Goal: Task Accomplishment & Management: Manage account settings

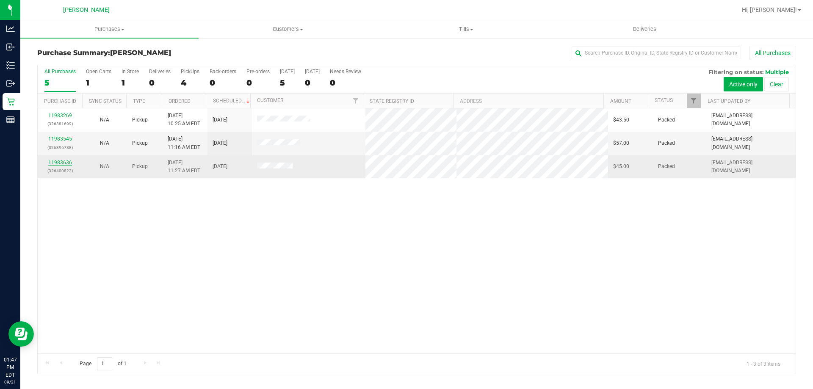
click at [66, 163] on link "11983636" at bounding box center [60, 163] width 24 height 6
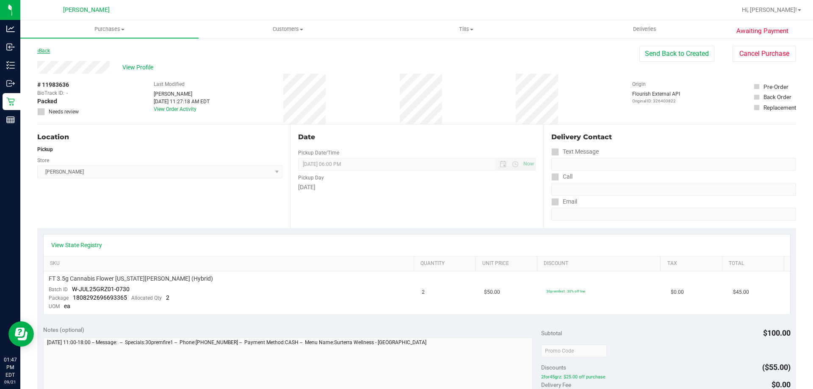
click at [46, 49] on link "Back" at bounding box center [43, 51] width 13 height 6
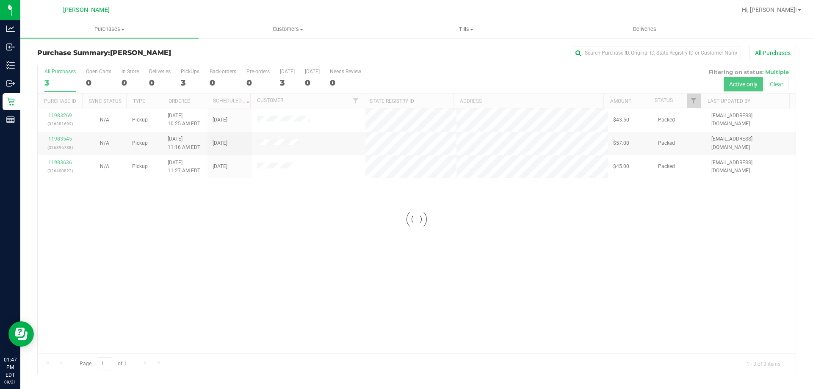
click at [63, 139] on div at bounding box center [417, 219] width 758 height 309
click at [63, 139] on link "11983545" at bounding box center [60, 139] width 24 height 6
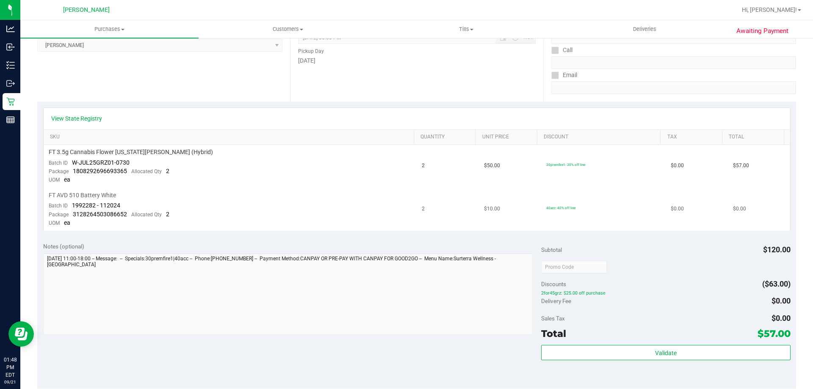
scroll to position [127, 0]
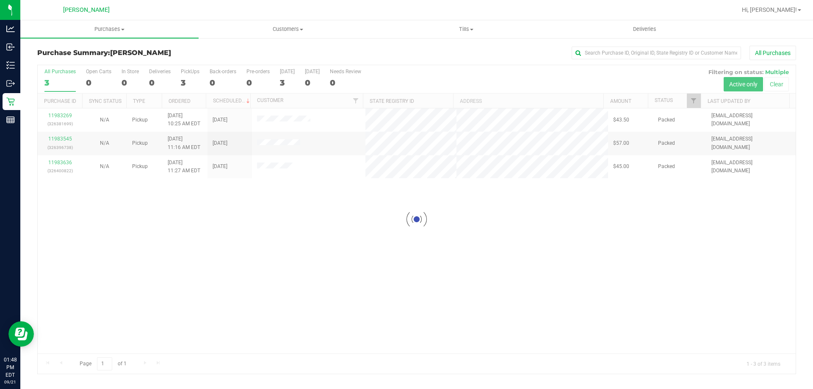
click at [65, 114] on div at bounding box center [417, 219] width 758 height 309
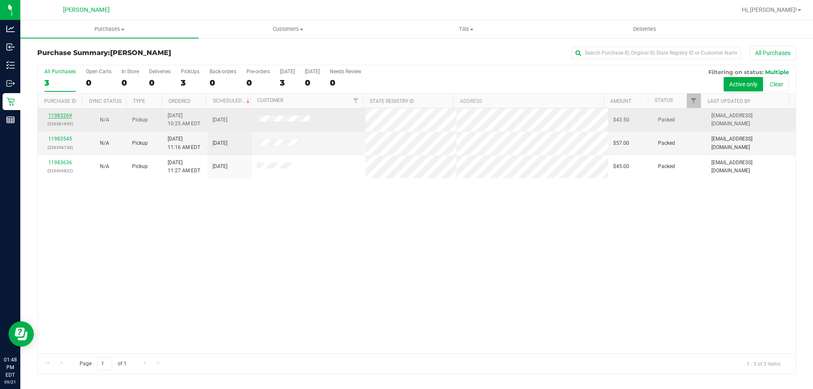
click at [58, 114] on link "11983269" at bounding box center [60, 116] width 24 height 6
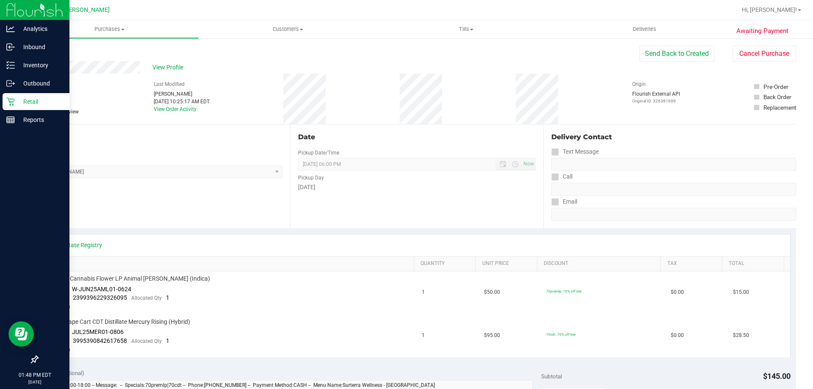
click at [32, 97] on p "Retail" at bounding box center [40, 102] width 51 height 10
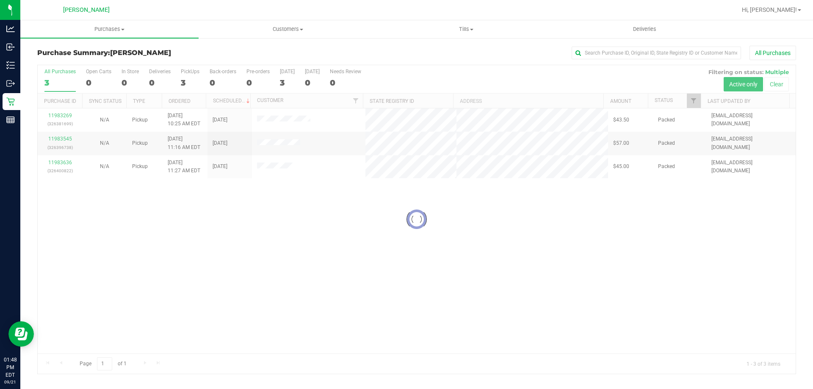
click at [290, 119] on div at bounding box center [417, 219] width 758 height 309
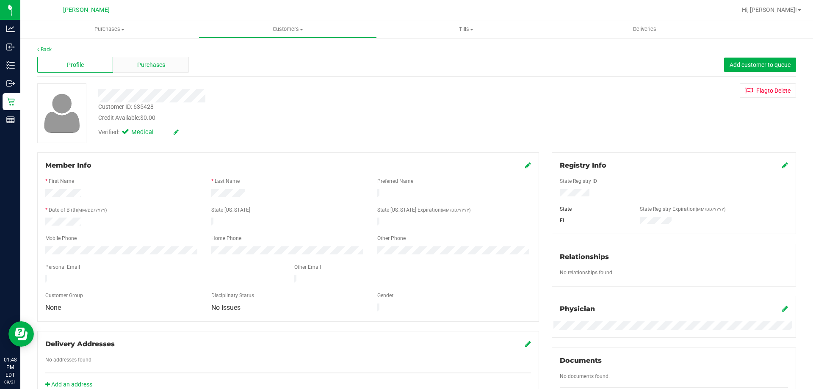
click at [121, 65] on div "Purchases" at bounding box center [151, 65] width 76 height 16
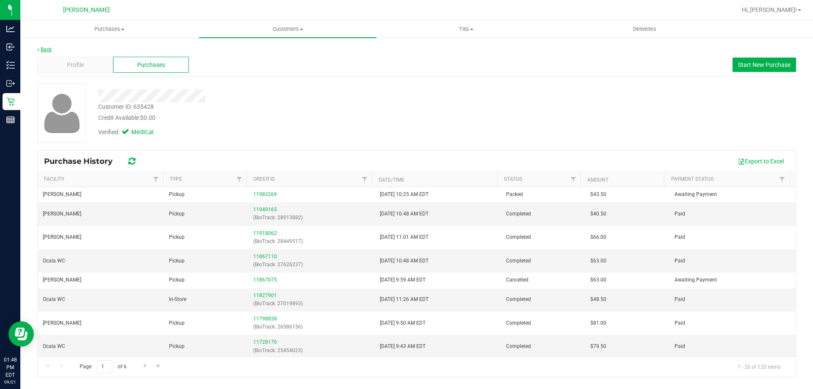
click at [51, 52] on link "Back" at bounding box center [44, 50] width 14 height 6
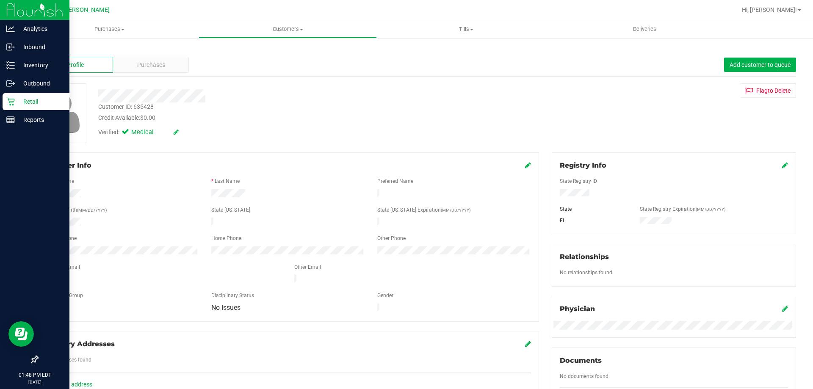
click at [28, 100] on p "Retail" at bounding box center [40, 102] width 51 height 10
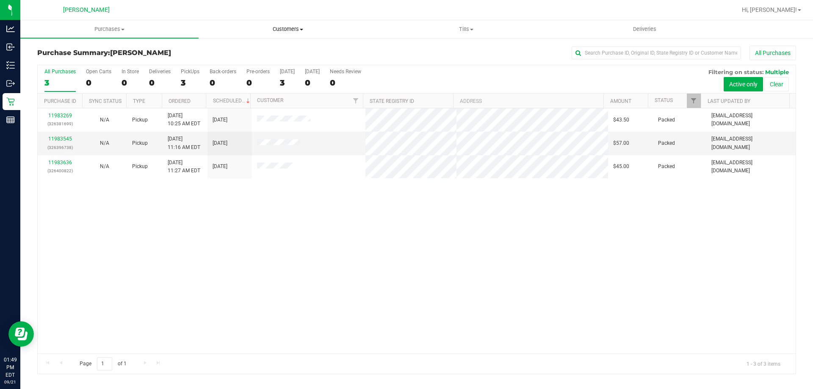
click at [280, 28] on span "Customers" at bounding box center [287, 29] width 177 height 8
click at [274, 52] on li "All customers" at bounding box center [288, 51] width 178 height 10
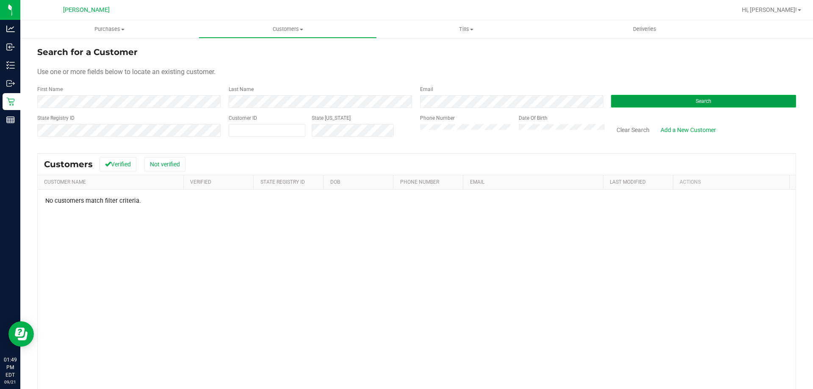
click at [646, 105] on button "Search" at bounding box center [703, 101] width 185 height 13
click at [696, 100] on span "Search" at bounding box center [704, 101] width 16 height 6
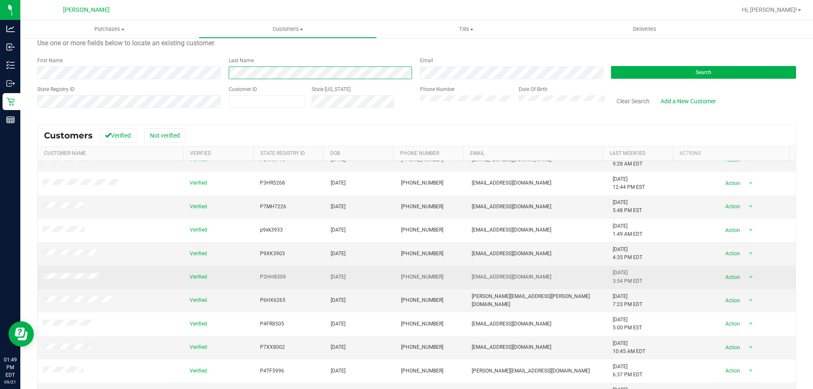
scroll to position [42, 0]
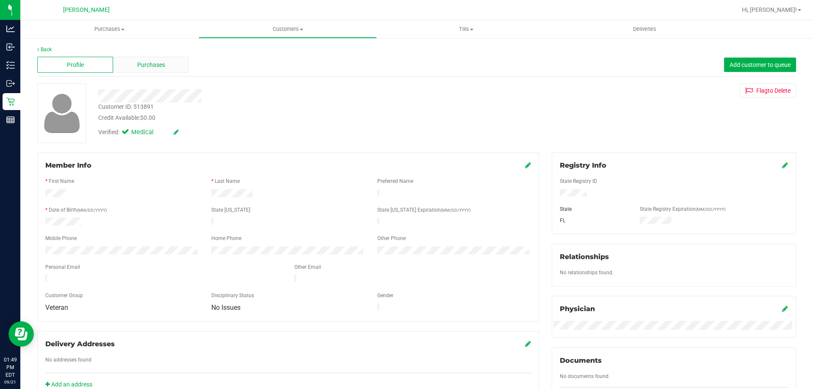
click at [171, 65] on div "Purchases" at bounding box center [151, 65] width 76 height 16
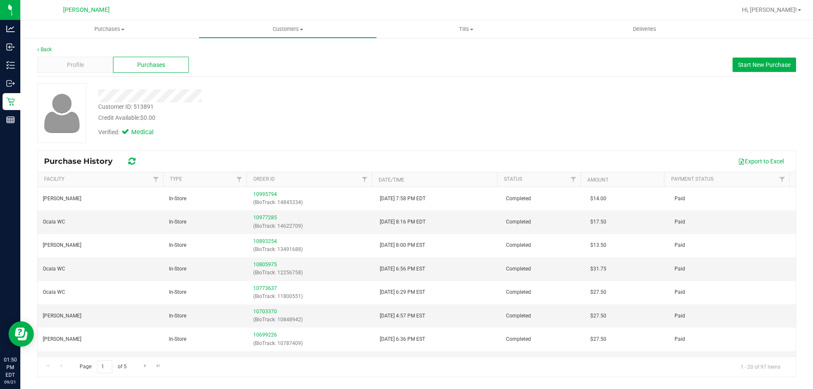
click at [44, 46] on div "Back" at bounding box center [416, 50] width 759 height 8
click at [49, 49] on link "Back" at bounding box center [44, 50] width 14 height 6
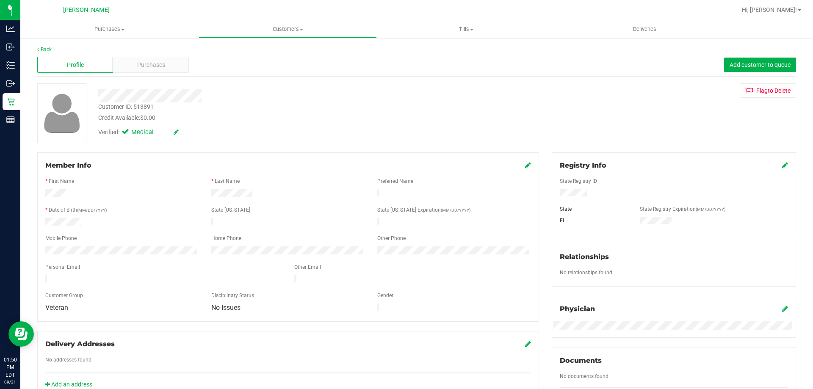
drag, startPoint x: 586, startPoint y: 194, endPoint x: 554, endPoint y: 194, distance: 31.8
click at [554, 194] on div at bounding box center [674, 193] width 241 height 9
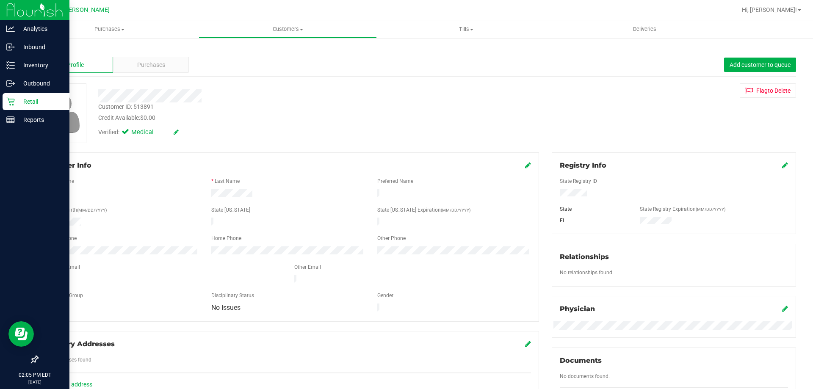
click at [29, 99] on p "Retail" at bounding box center [40, 102] width 51 height 10
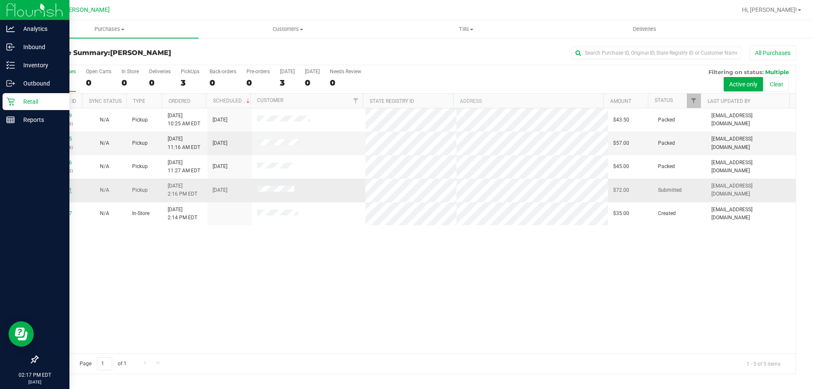
click at [58, 188] on link "11984781" at bounding box center [60, 190] width 24 height 6
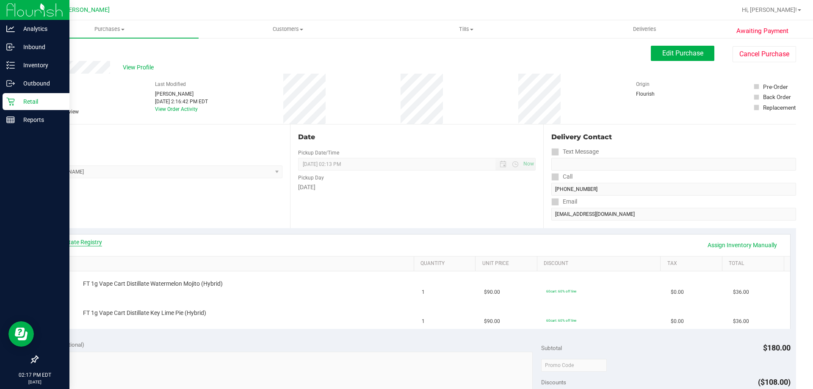
click at [90, 240] on link "View State Registry" at bounding box center [76, 242] width 51 height 8
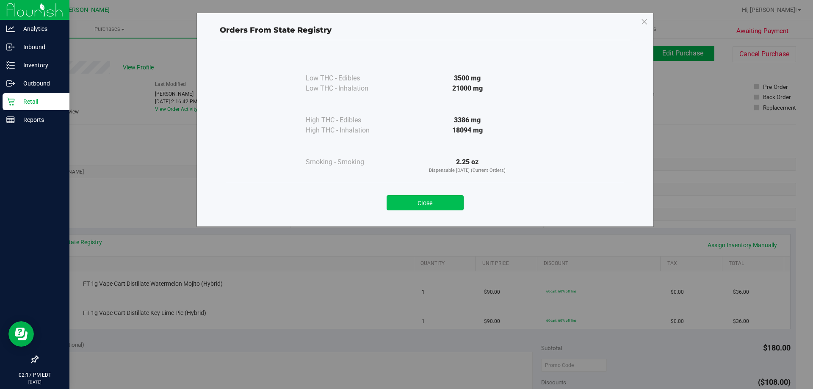
click at [412, 203] on button "Close" at bounding box center [425, 202] width 77 height 15
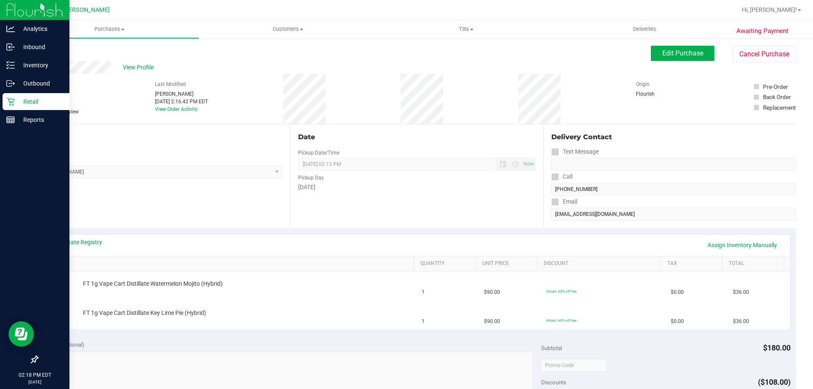
scroll to position [254, 0]
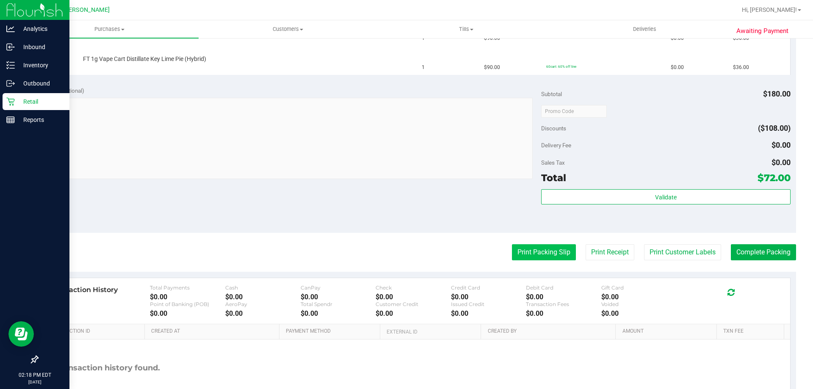
click at [514, 249] on button "Print Packing Slip" at bounding box center [544, 252] width 64 height 16
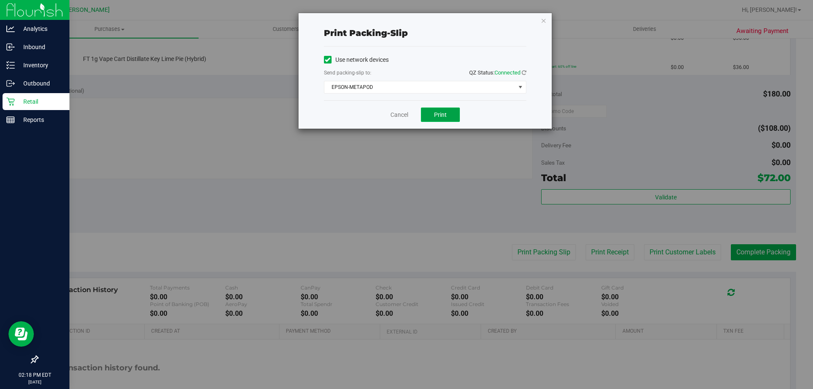
click at [446, 114] on span "Print" at bounding box center [440, 114] width 13 height 7
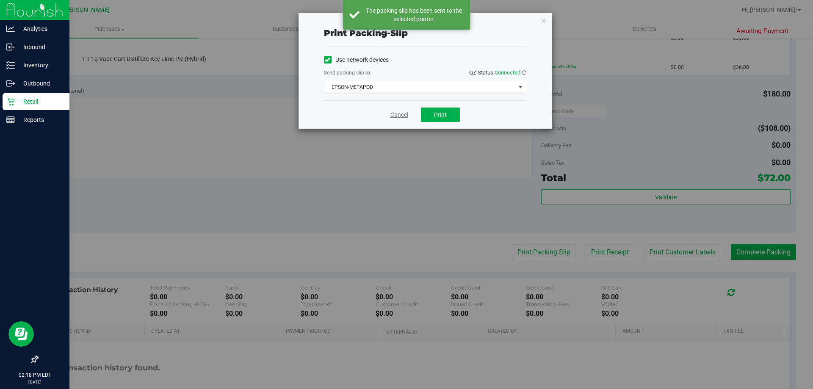
click at [400, 113] on link "Cancel" at bounding box center [400, 115] width 18 height 9
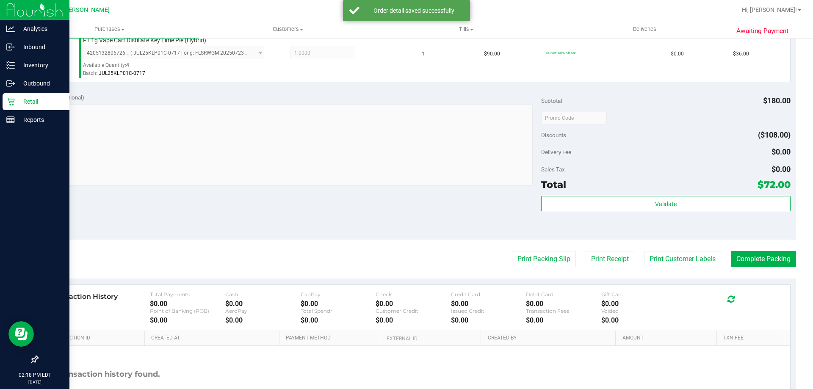
scroll to position [352, 0]
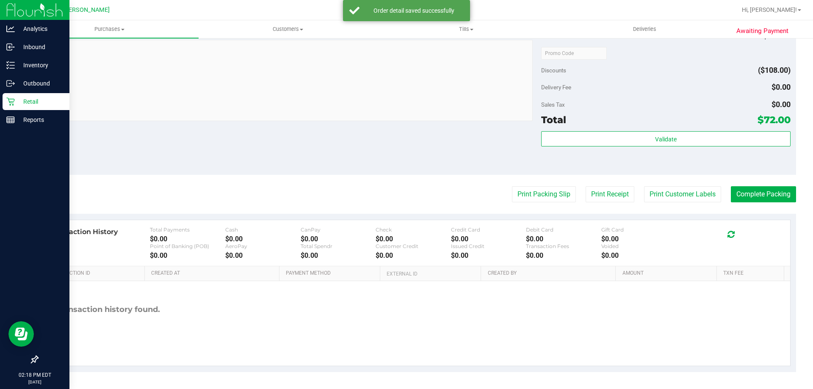
click at [675, 147] on div "Validate" at bounding box center [665, 139] width 249 height 16
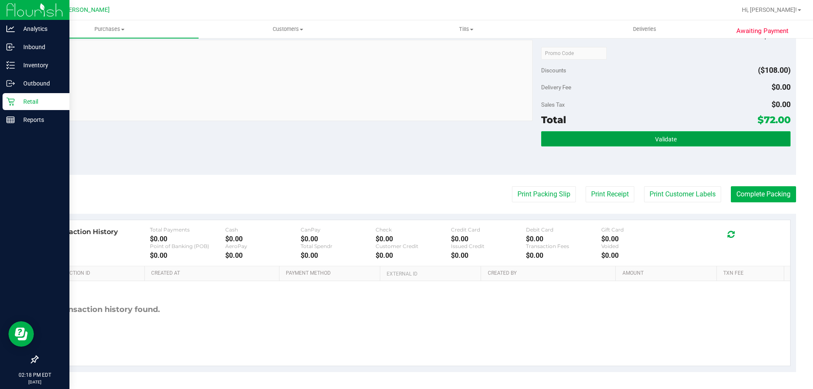
click at [638, 135] on button "Validate" at bounding box center [665, 138] width 249 height 15
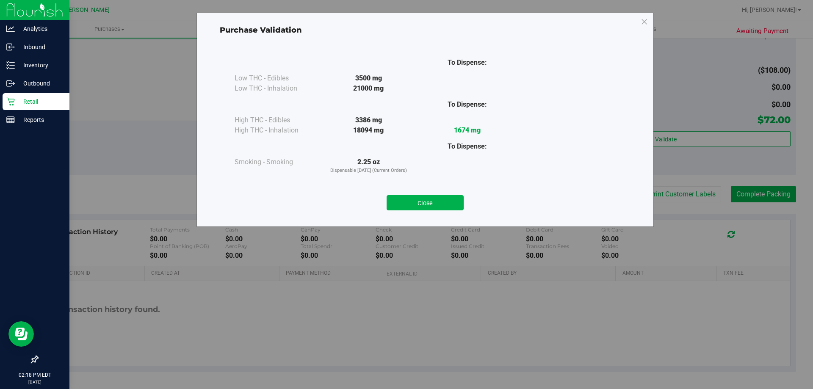
drag, startPoint x: 438, startPoint y: 202, endPoint x: 574, endPoint y: 191, distance: 136.5
click at [441, 202] on button "Close" at bounding box center [425, 202] width 77 height 15
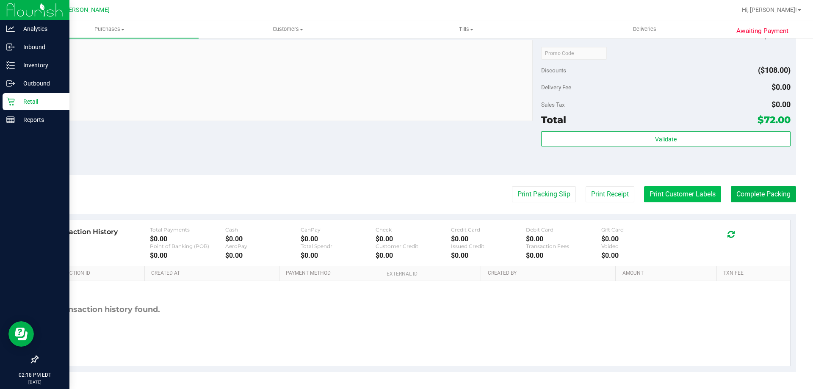
click at [675, 191] on button "Print Customer Labels" at bounding box center [682, 194] width 77 height 16
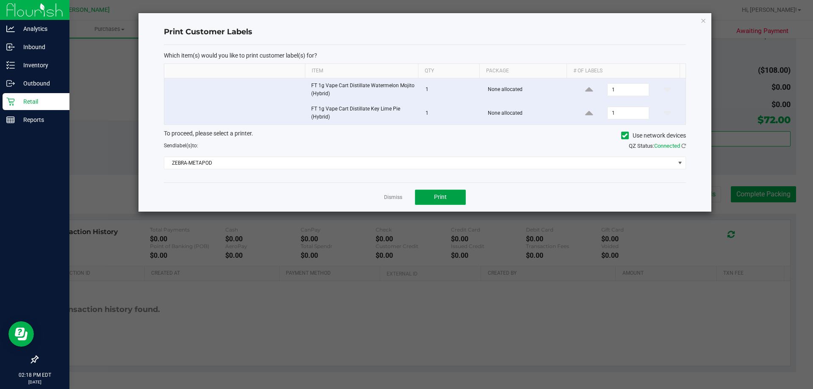
click at [448, 199] on button "Print" at bounding box center [440, 197] width 51 height 15
click at [394, 195] on link "Dismiss" at bounding box center [393, 197] width 18 height 7
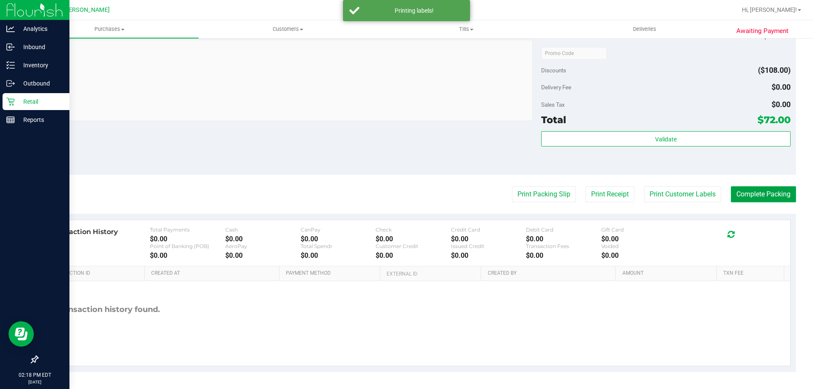
click at [743, 192] on button "Complete Packing" at bounding box center [763, 194] width 65 height 16
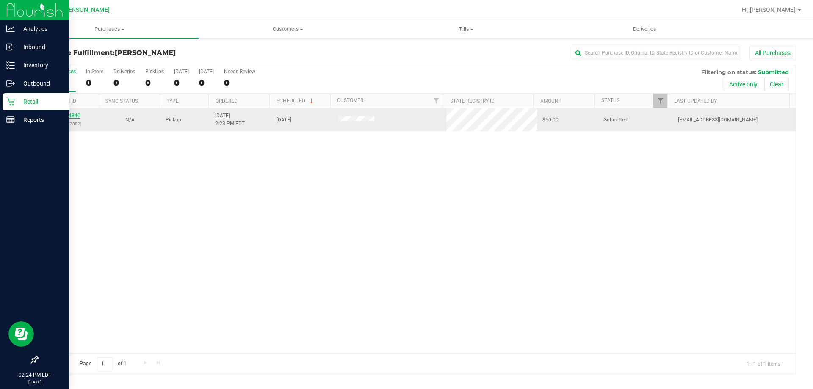
click at [63, 116] on link "11984840" at bounding box center [69, 116] width 24 height 6
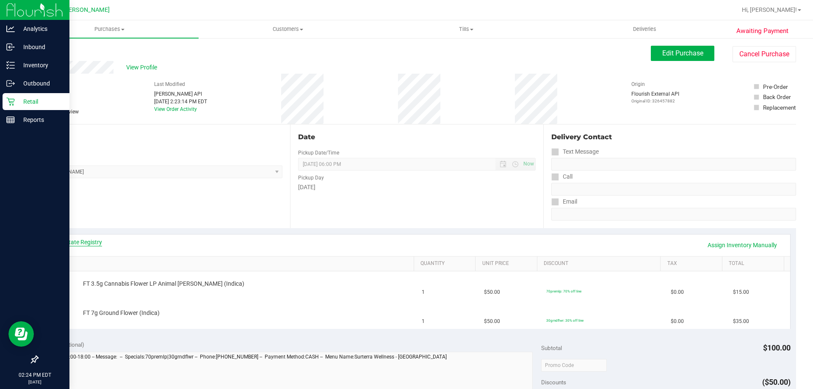
click at [95, 239] on link "View State Registry" at bounding box center [76, 242] width 51 height 8
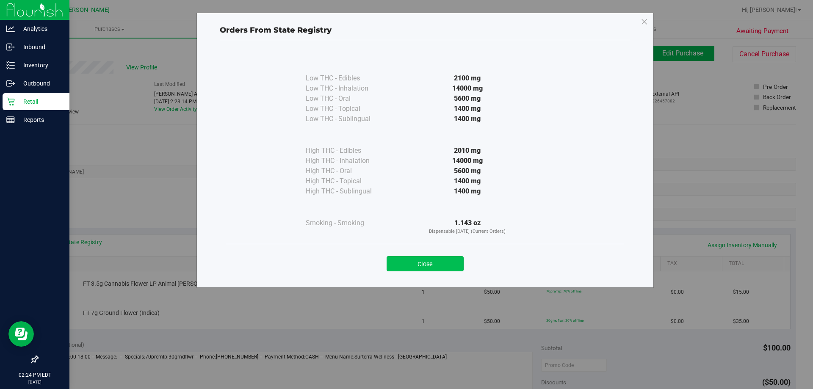
click at [427, 262] on button "Close" at bounding box center [425, 263] width 77 height 15
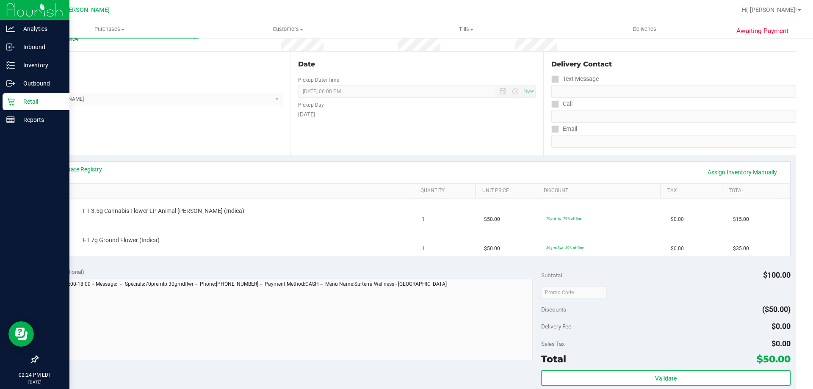
scroll to position [212, 0]
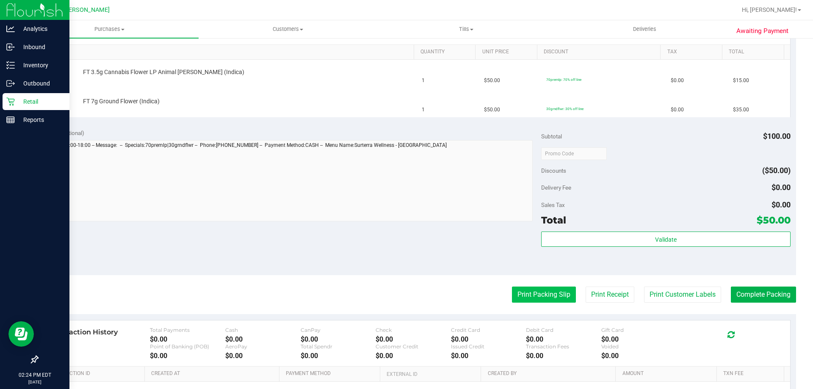
click at [526, 293] on button "Print Packing Slip" at bounding box center [544, 295] width 64 height 16
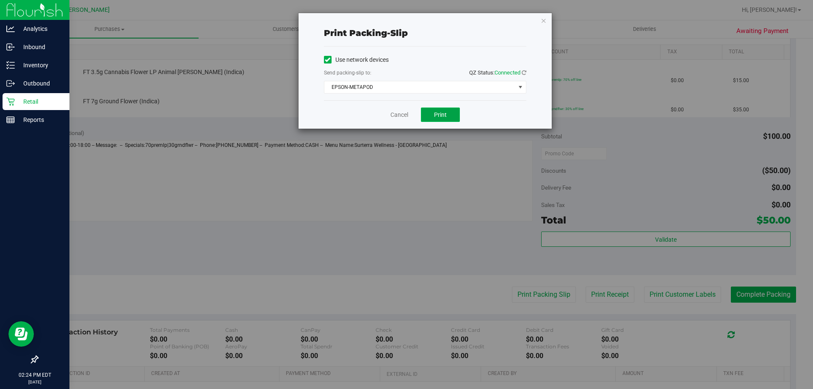
click at [442, 112] on span "Print" at bounding box center [440, 114] width 13 height 7
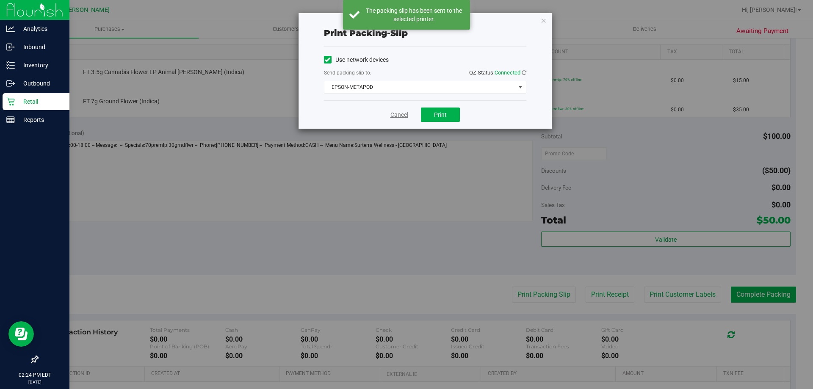
click at [396, 113] on link "Cancel" at bounding box center [400, 115] width 18 height 9
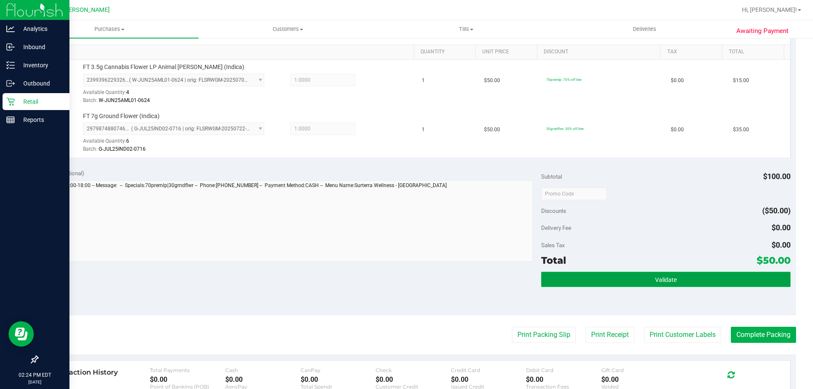
click at [676, 278] on button "Validate" at bounding box center [665, 279] width 249 height 15
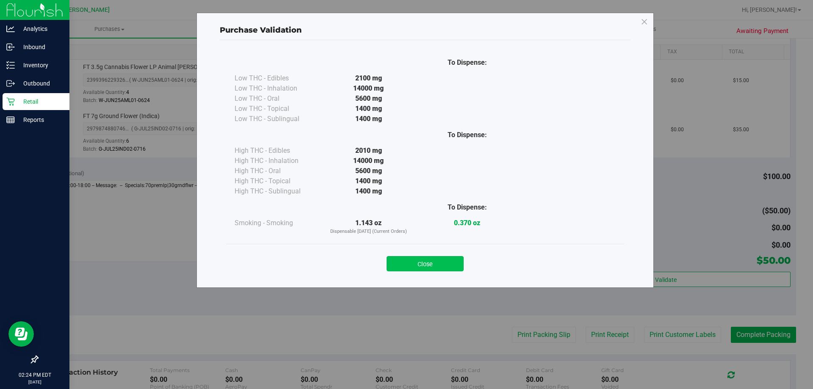
click at [434, 267] on button "Close" at bounding box center [425, 263] width 77 height 15
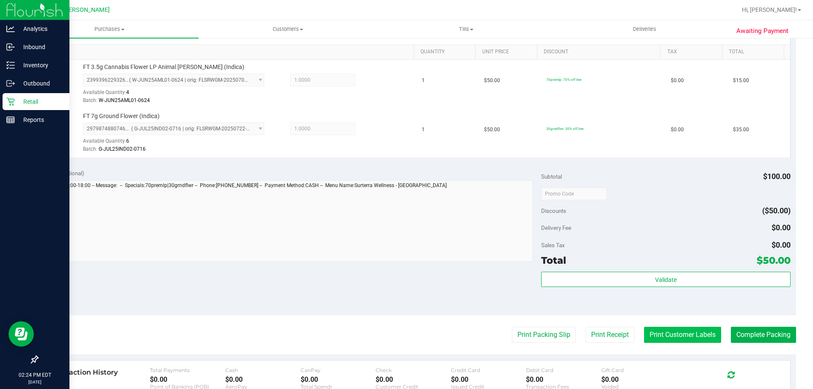
click at [664, 332] on button "Print Customer Labels" at bounding box center [682, 335] width 77 height 16
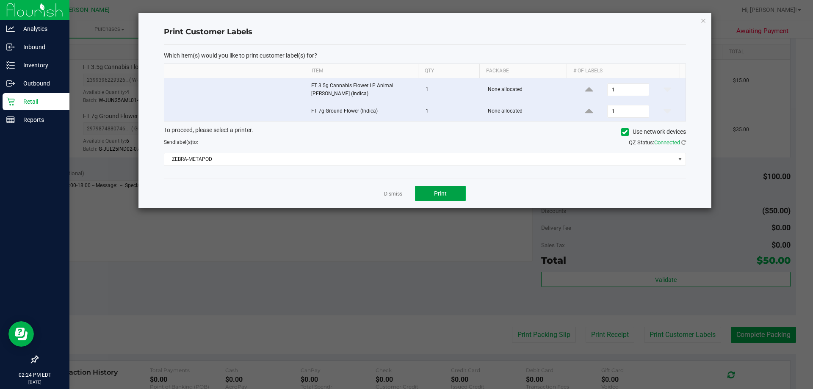
click at [443, 189] on button "Print" at bounding box center [440, 193] width 51 height 15
click at [395, 193] on link "Dismiss" at bounding box center [393, 194] width 18 height 7
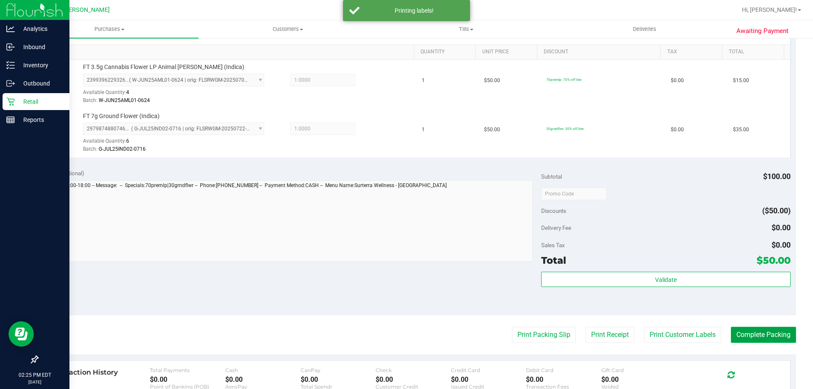
click at [771, 333] on button "Complete Packing" at bounding box center [763, 335] width 65 height 16
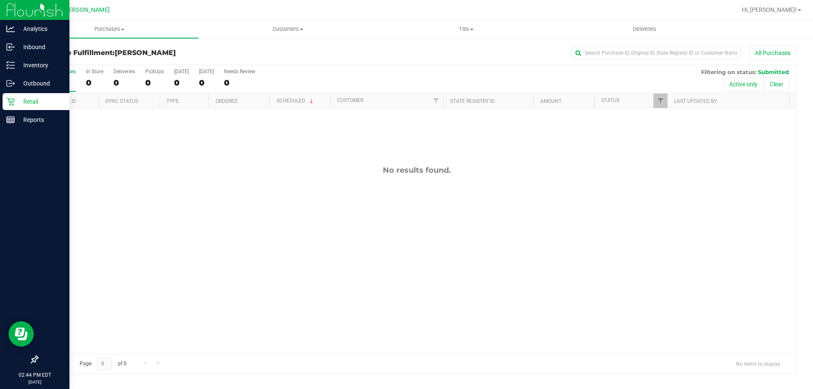
click at [691, 370] on div "Page 0 of 0 No items to display" at bounding box center [417, 364] width 758 height 20
click at [727, 386] on div "Purchases Summary of purchases Fulfillment All purchases Customers All customer…" at bounding box center [416, 204] width 793 height 369
click at [40, 117] on p "Reports" at bounding box center [40, 120] width 51 height 10
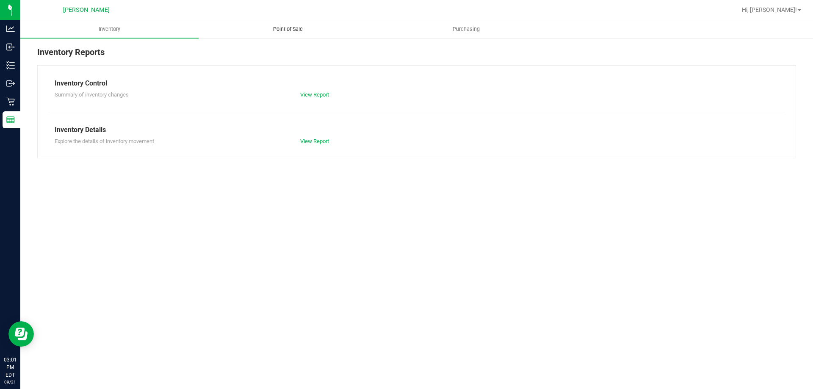
click at [290, 29] on span "Point of Sale" at bounding box center [288, 29] width 53 height 8
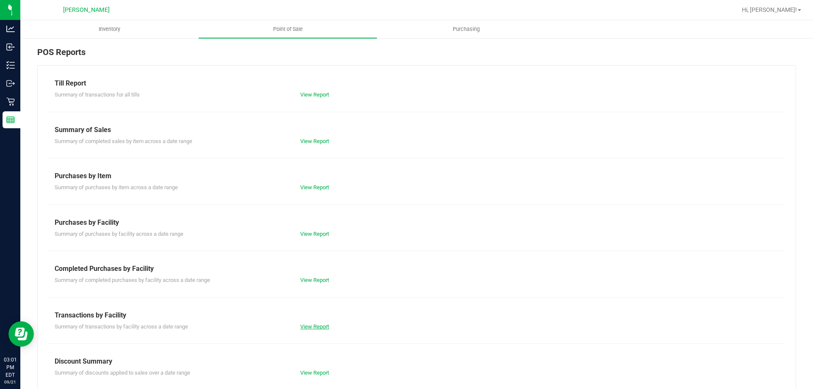
click at [318, 326] on link "View Report" at bounding box center [314, 327] width 29 height 6
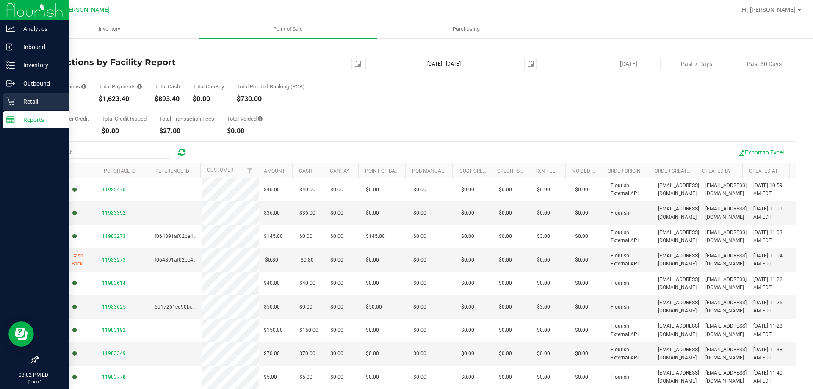
click at [30, 99] on p "Retail" at bounding box center [40, 102] width 51 height 10
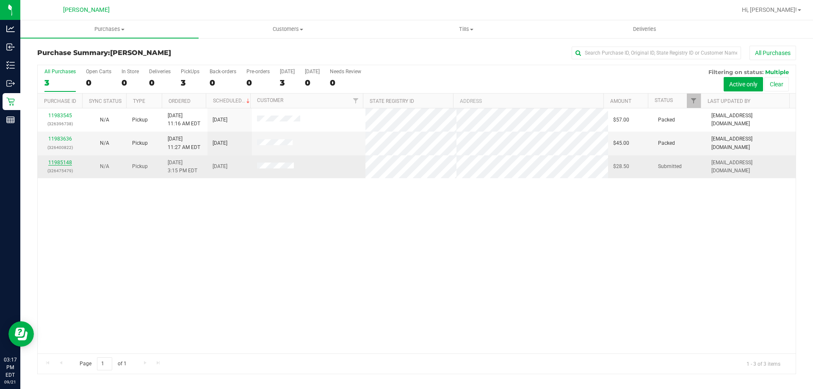
click at [59, 163] on link "11985148" at bounding box center [60, 163] width 24 height 6
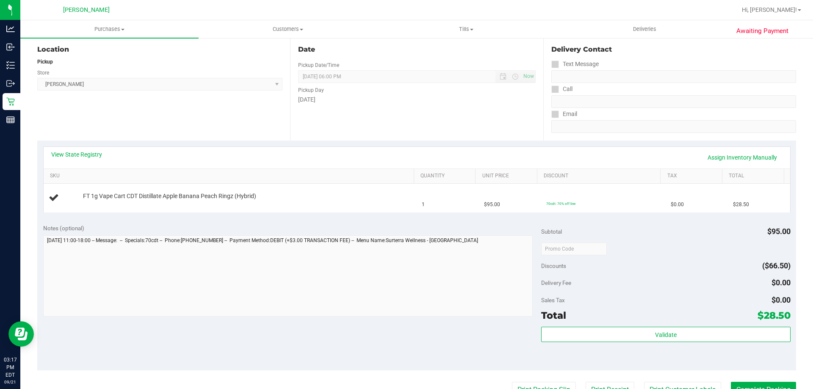
scroll to position [169, 0]
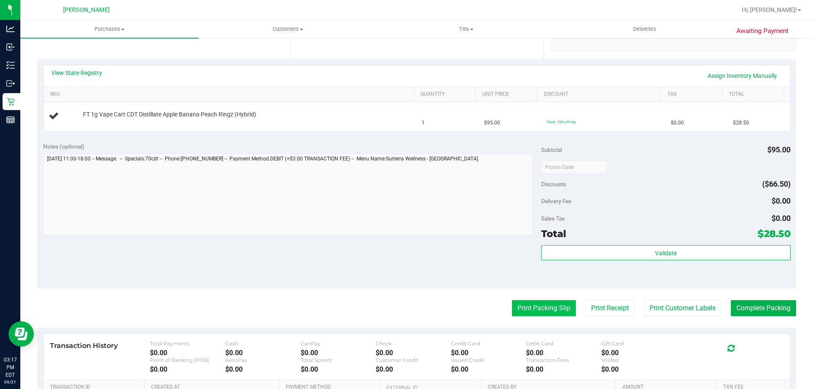
click at [534, 312] on button "Print Packing Slip" at bounding box center [544, 308] width 64 height 16
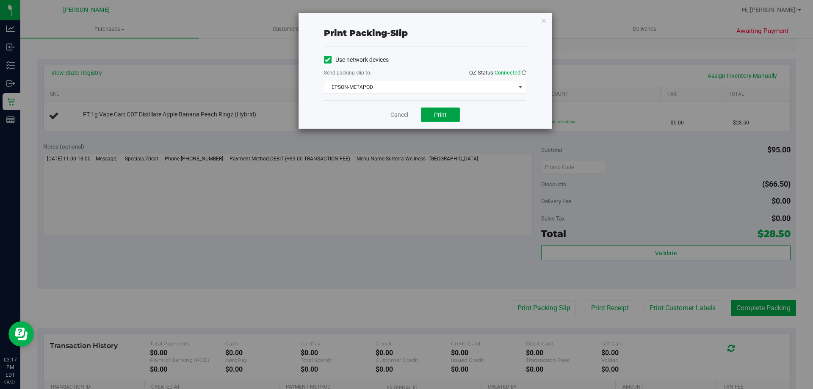
click at [424, 112] on button "Print" at bounding box center [440, 115] width 39 height 14
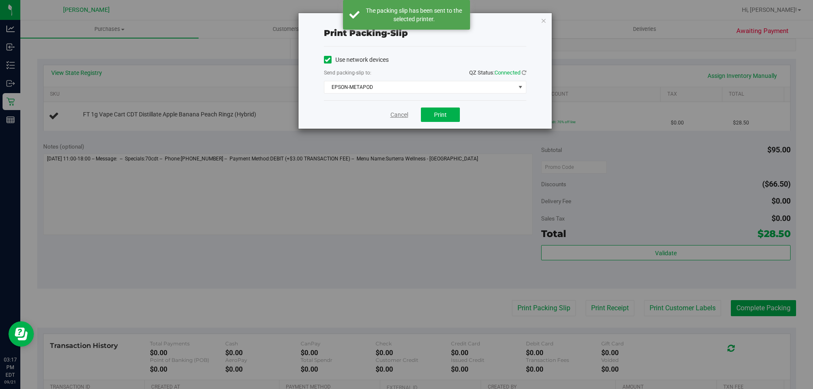
click at [403, 113] on link "Cancel" at bounding box center [400, 115] width 18 height 9
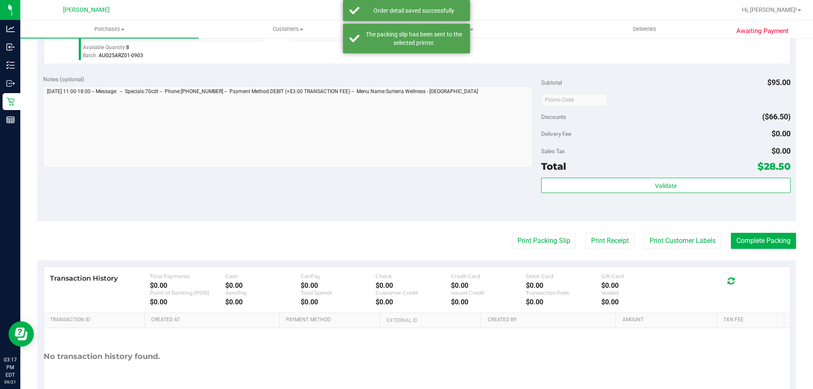
scroll to position [297, 0]
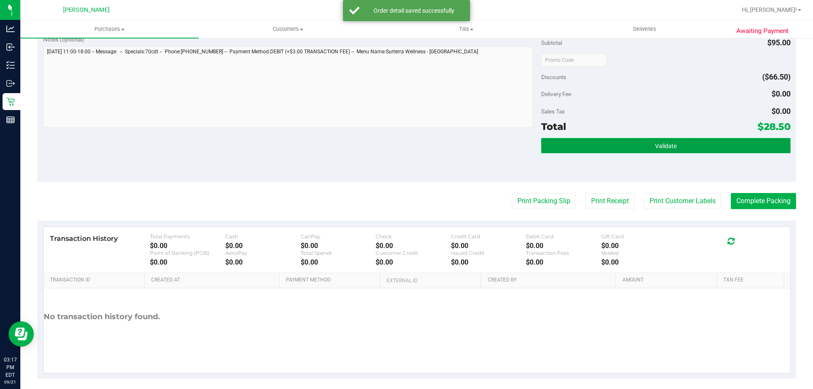
click at [624, 144] on button "Validate" at bounding box center [665, 145] width 249 height 15
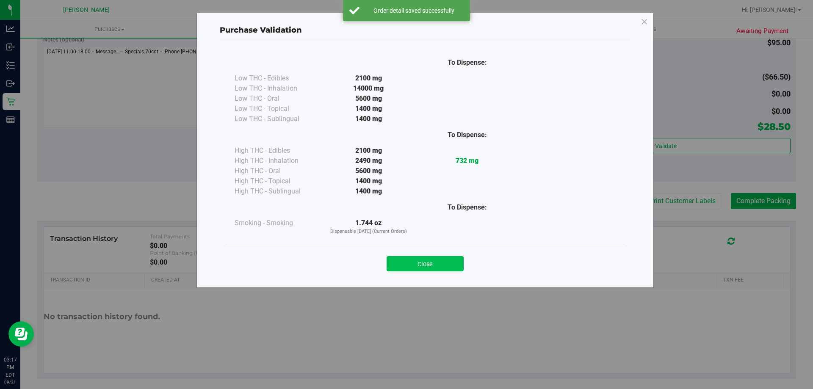
click at [451, 258] on button "Close" at bounding box center [425, 263] width 77 height 15
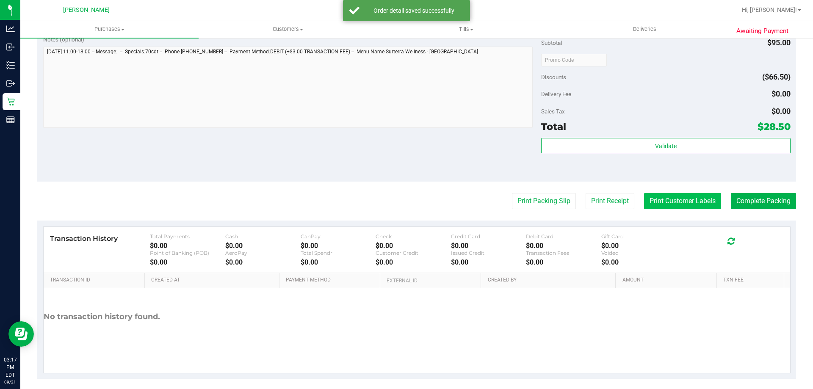
click at [672, 205] on button "Print Customer Labels" at bounding box center [682, 201] width 77 height 16
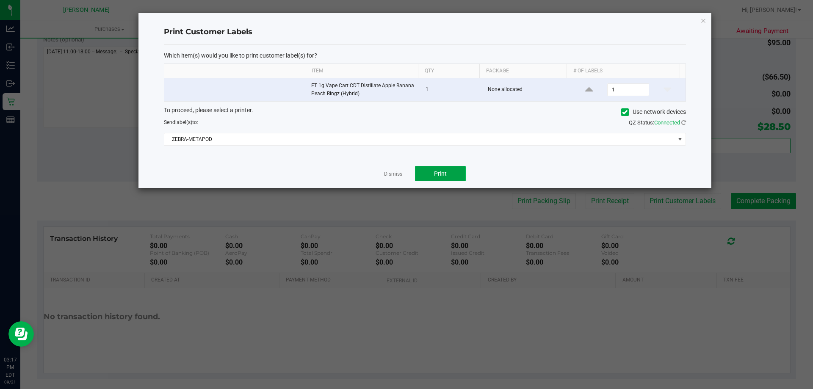
click at [443, 171] on button "Print" at bounding box center [440, 173] width 51 height 15
click at [392, 174] on link "Dismiss" at bounding box center [393, 174] width 18 height 7
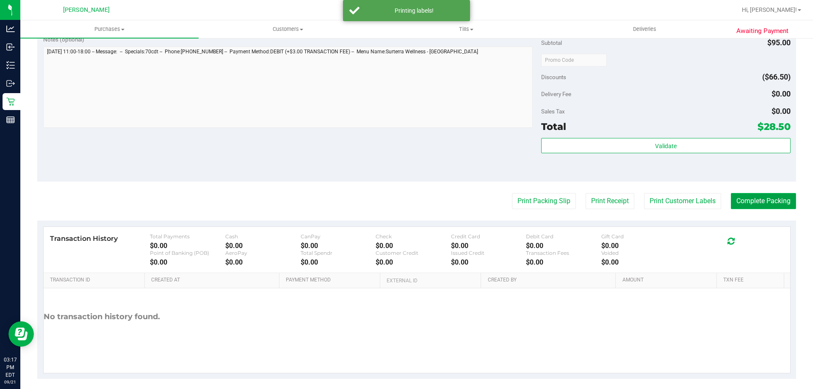
click at [749, 205] on button "Complete Packing" at bounding box center [763, 201] width 65 height 16
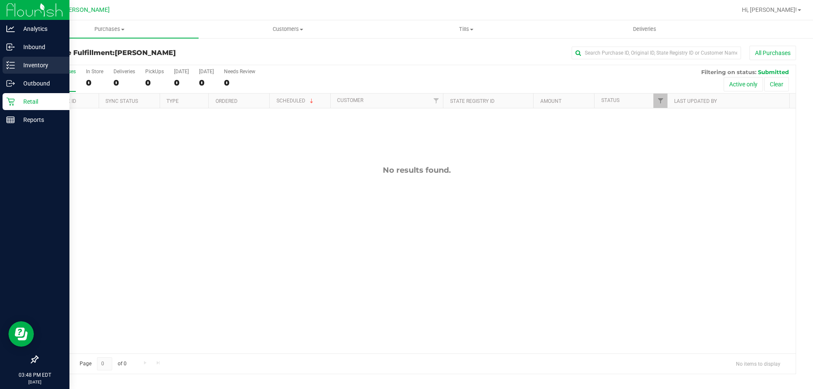
click at [35, 69] on p "Inventory" at bounding box center [40, 65] width 51 height 10
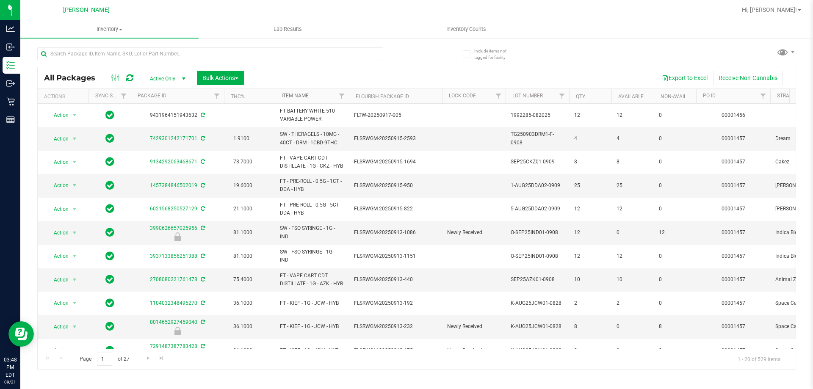
click at [297, 95] on link "Item Name" at bounding box center [295, 96] width 27 height 6
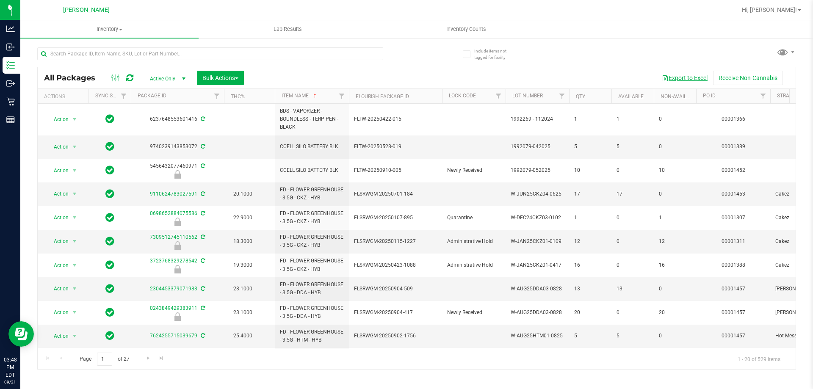
click at [689, 79] on button "Export to Excel" at bounding box center [685, 78] width 57 height 14
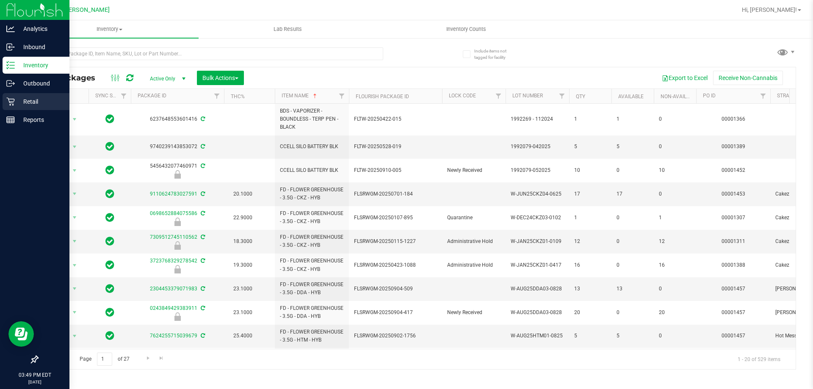
click at [30, 105] on p "Retail" at bounding box center [40, 102] width 51 height 10
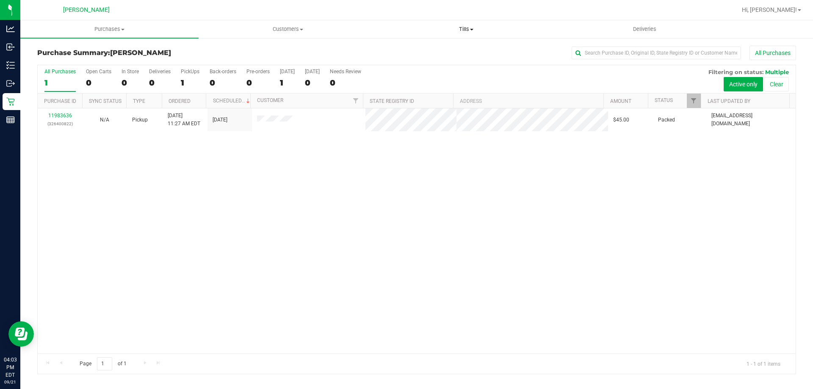
click at [467, 26] on span "Tills" at bounding box center [465, 29] width 177 height 8
click at [430, 52] on span "Manage tills" at bounding box center [405, 50] width 57 height 7
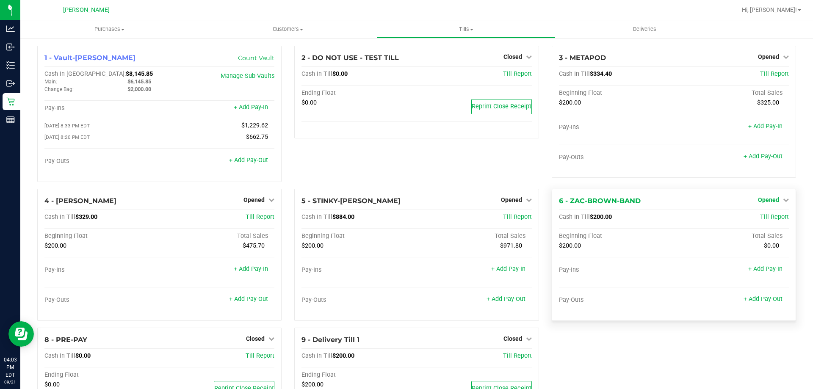
click at [761, 198] on span "Opened" at bounding box center [768, 200] width 21 height 7
click at [762, 220] on link "Close Till" at bounding box center [769, 217] width 23 height 7
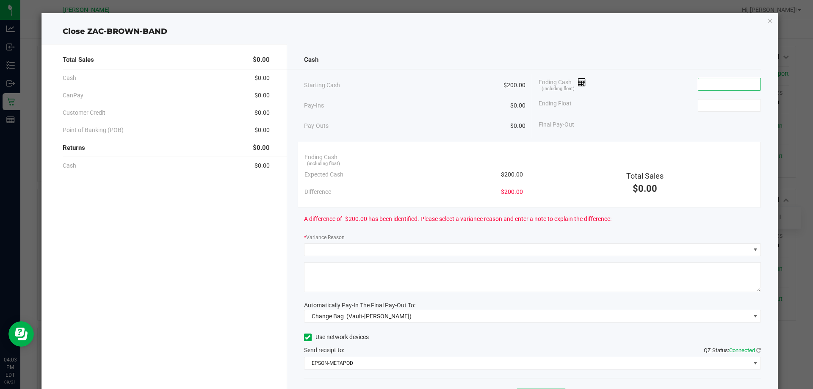
click at [726, 85] on input at bounding box center [730, 84] width 62 height 12
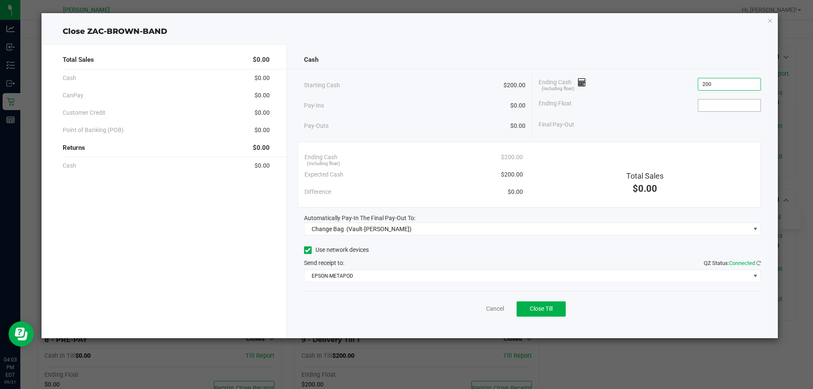
type input "$200.00"
click at [725, 109] on input at bounding box center [730, 106] width 62 height 12
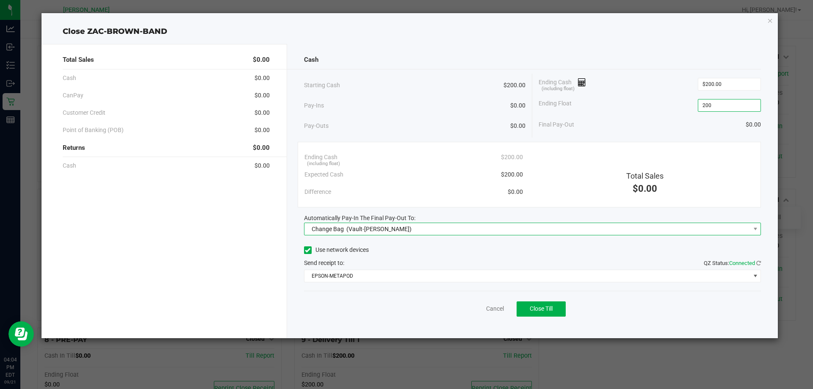
type input "$200.00"
click at [521, 225] on span "Change Bag (Vault-[PERSON_NAME])" at bounding box center [528, 229] width 446 height 12
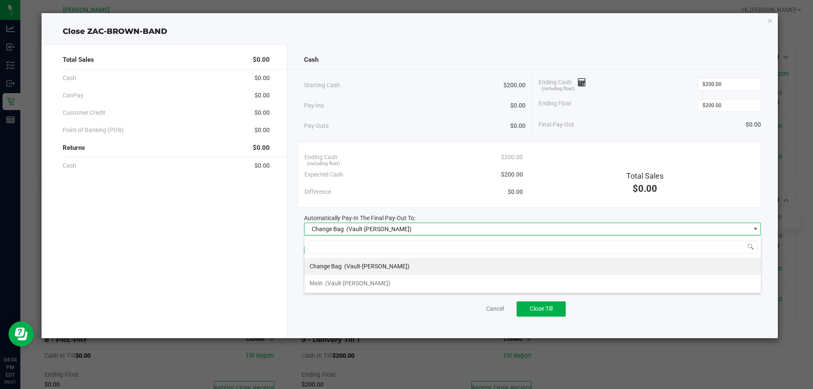
scroll to position [13, 457]
click at [430, 280] on li "Main (Vault-[PERSON_NAME])" at bounding box center [533, 283] width 457 height 17
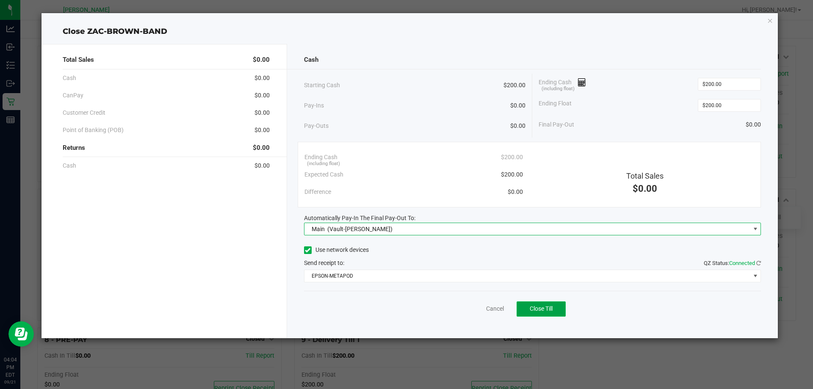
click at [549, 305] on button "Close Till" at bounding box center [541, 309] width 49 height 15
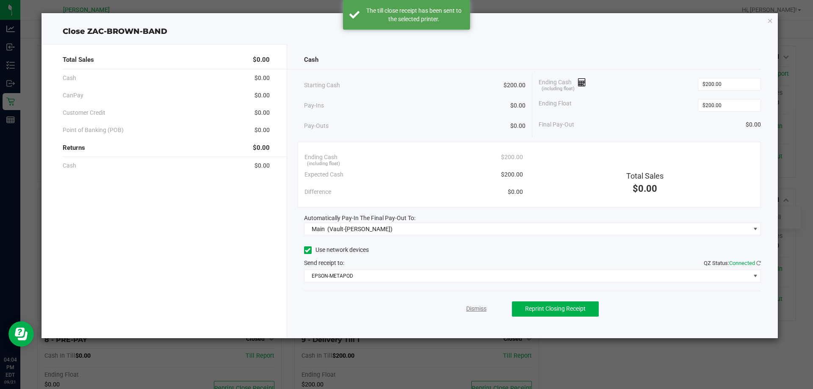
click at [479, 309] on link "Dismiss" at bounding box center [476, 309] width 20 height 9
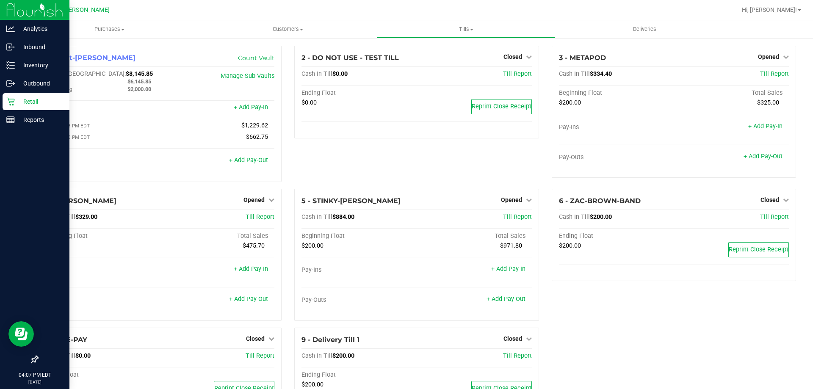
drag, startPoint x: 720, startPoint y: 375, endPoint x: 8, endPoint y: 102, distance: 762.8
click at [8, 102] on icon at bounding box center [10, 101] width 8 height 8
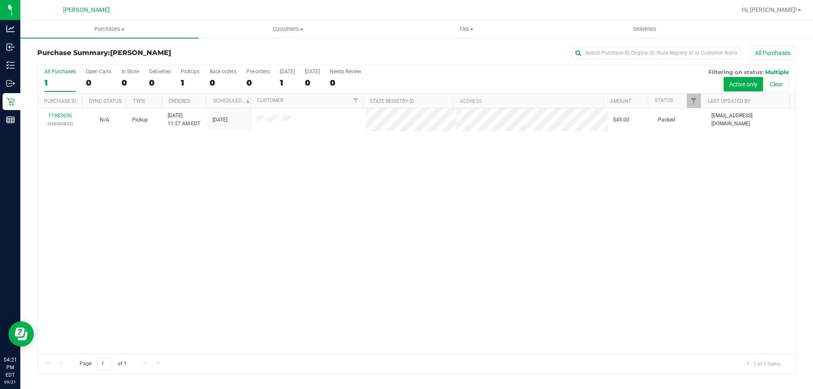
click at [527, 251] on div "11983636 (326400822) N/A Pickup [DATE] 11:27 AM EDT 9/21/2025 $45.00 Packed [EM…" at bounding box center [417, 230] width 758 height 245
click at [199, 71] on div "PickUps" at bounding box center [190, 72] width 19 height 6
click at [0, 0] on input "PickUps 1" at bounding box center [0, 0] width 0 height 0
click at [188, 74] on div "PickUps" at bounding box center [190, 72] width 19 height 6
click at [0, 0] on input "PickUps 1" at bounding box center [0, 0] width 0 height 0
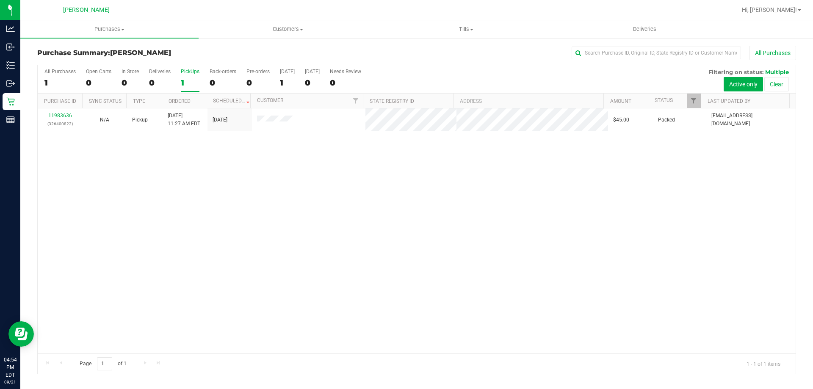
click at [211, 182] on div "11983636 (326400822) N/A Pickup [DATE] 11:27 AM EDT 9/21/2025 $45.00 Packed [EM…" at bounding box center [417, 230] width 758 height 245
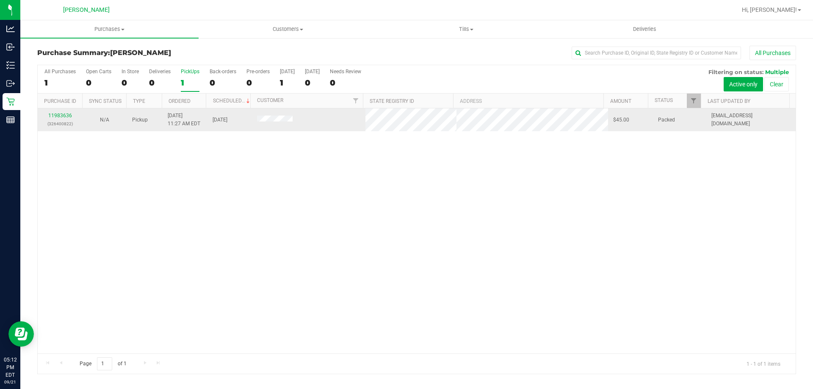
click at [60, 111] on td "11983636 (326400822)" at bounding box center [60, 119] width 44 height 23
click at [64, 113] on link "11983636" at bounding box center [60, 116] width 24 height 6
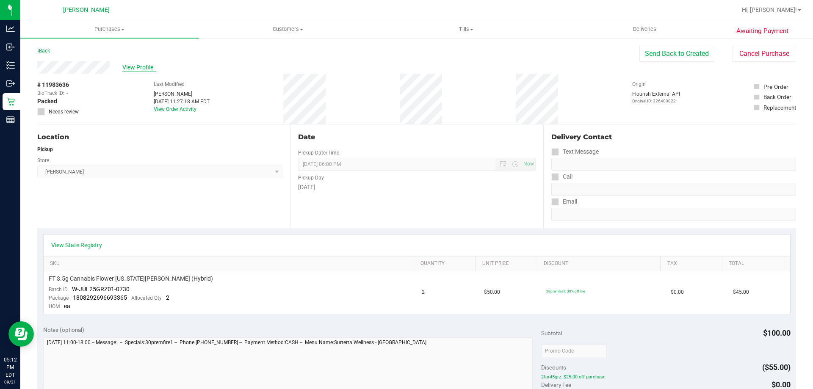
click at [151, 69] on span "View Profile" at bounding box center [139, 67] width 34 height 9
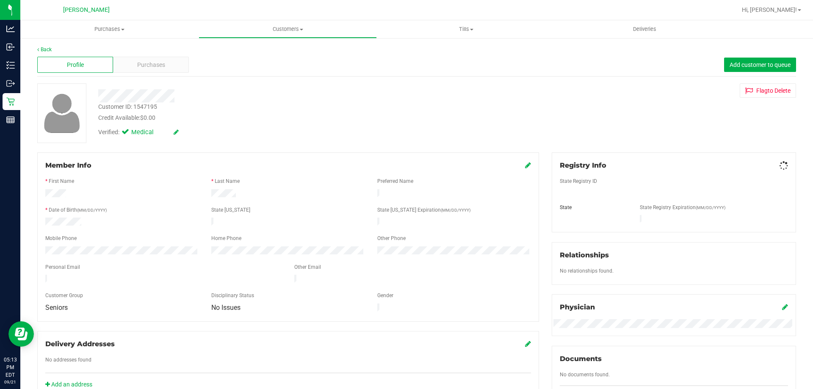
click at [151, 69] on span "Purchases" at bounding box center [151, 65] width 28 height 9
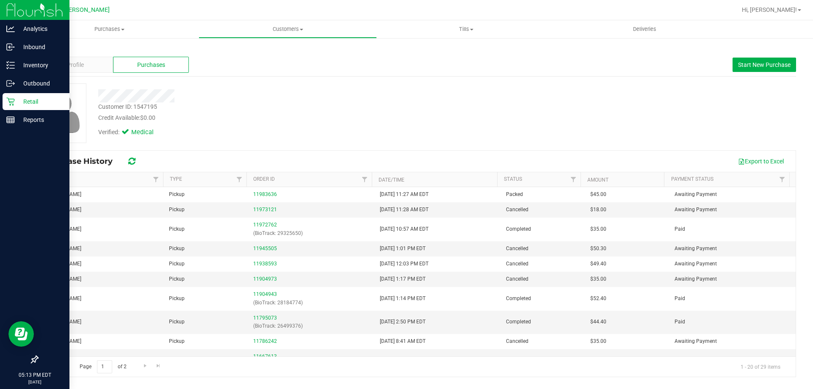
click at [26, 104] on p "Retail" at bounding box center [40, 102] width 51 height 10
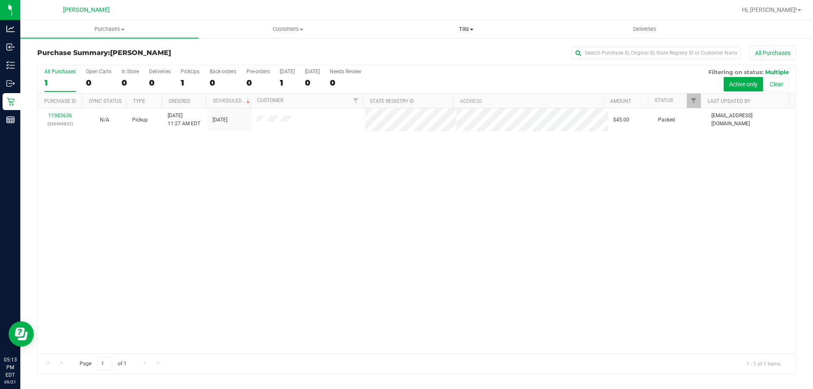
click at [464, 30] on span "Tills" at bounding box center [465, 29] width 177 height 8
click at [457, 45] on ul "Manage tills Reconcile e-payments" at bounding box center [466, 57] width 178 height 36
click at [463, 27] on span "Tills" at bounding box center [466, 29] width 178 height 8
click at [446, 51] on li "Manage tills" at bounding box center [466, 51] width 178 height 10
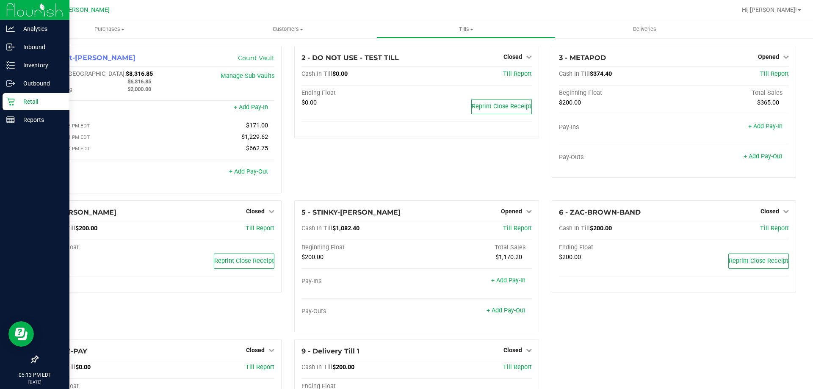
click at [33, 97] on p "Retail" at bounding box center [40, 102] width 51 height 10
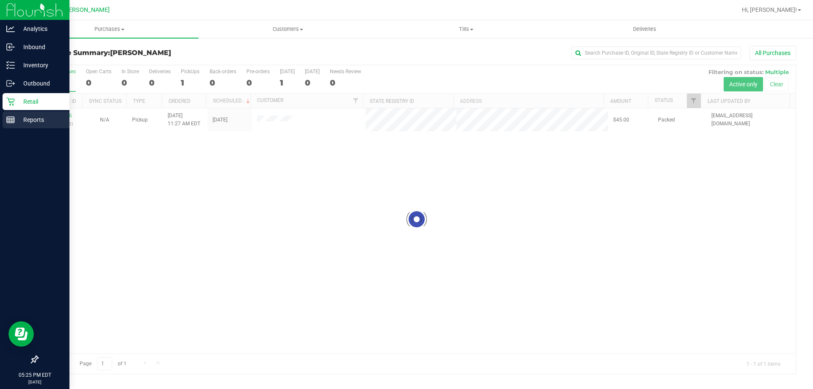
click at [28, 121] on p "Reports" at bounding box center [40, 120] width 51 height 10
click at [288, 28] on span "Customers" at bounding box center [287, 29] width 177 height 8
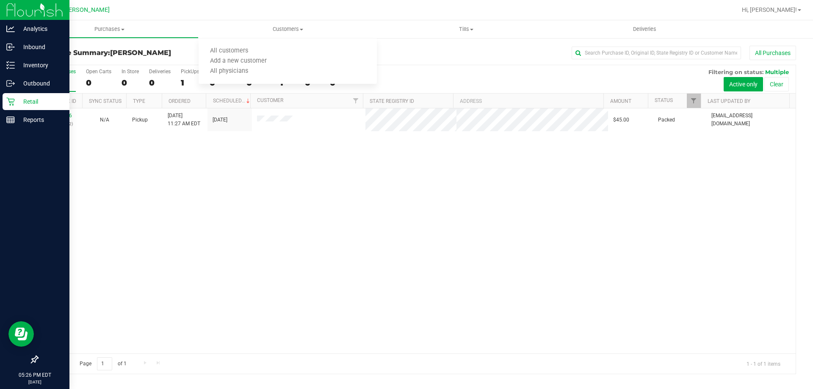
drag, startPoint x: 176, startPoint y: 152, endPoint x: 103, endPoint y: 142, distance: 73.9
click at [175, 152] on div "11983636 (326400822) N/A Pickup [DATE] 11:27 AM EDT 9/21/2025 $45.00 Packed [EM…" at bounding box center [417, 230] width 758 height 245
click at [44, 122] on p "Reports" at bounding box center [40, 120] width 51 height 10
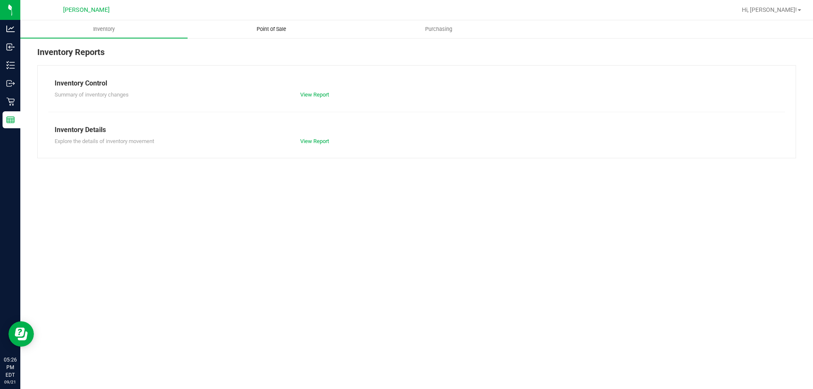
click at [279, 25] on uib-tab-heading "Point of Sale" at bounding box center [271, 29] width 166 height 17
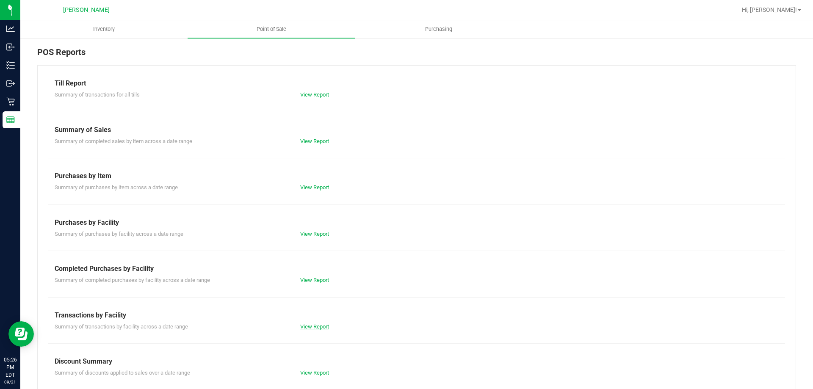
click at [307, 324] on link "View Report" at bounding box center [314, 327] width 29 height 6
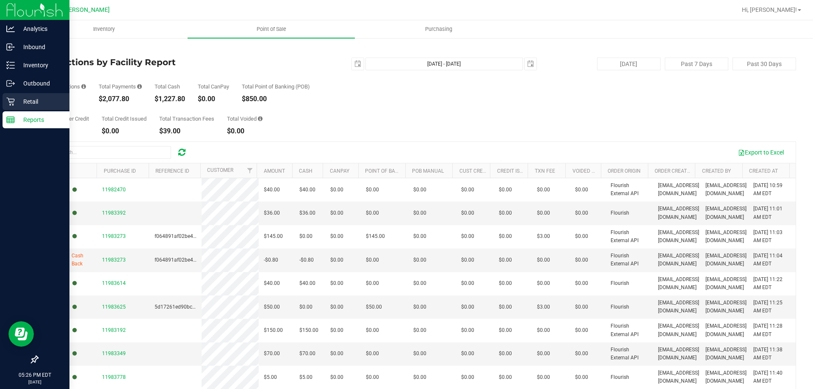
drag, startPoint x: 24, startPoint y: 100, endPoint x: 46, endPoint y: 94, distance: 23.3
click at [24, 100] on p "Retail" at bounding box center [40, 102] width 51 height 10
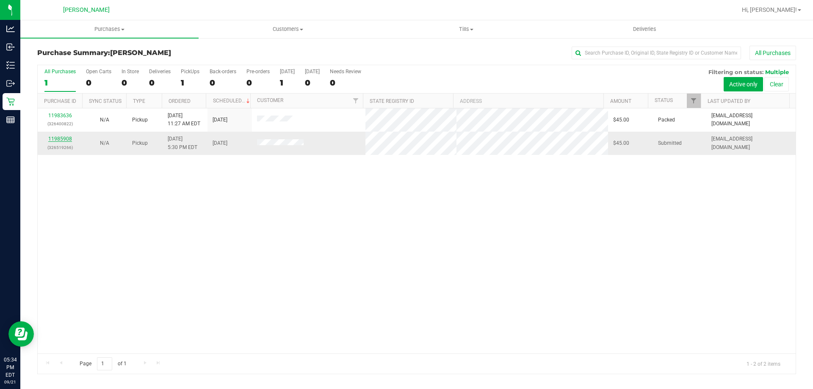
click at [56, 136] on link "11985908" at bounding box center [60, 139] width 24 height 6
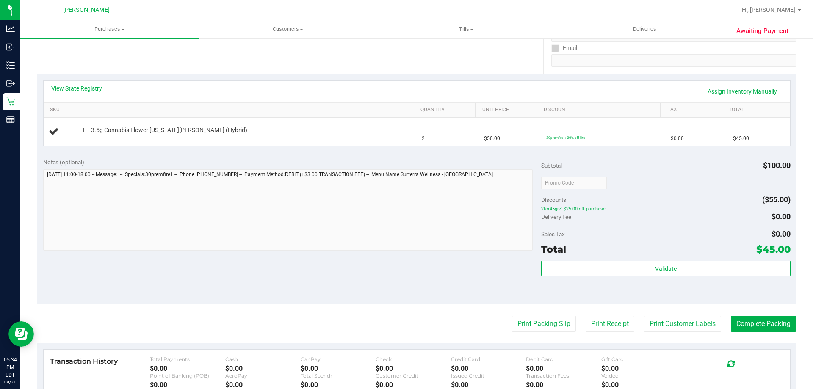
scroll to position [212, 0]
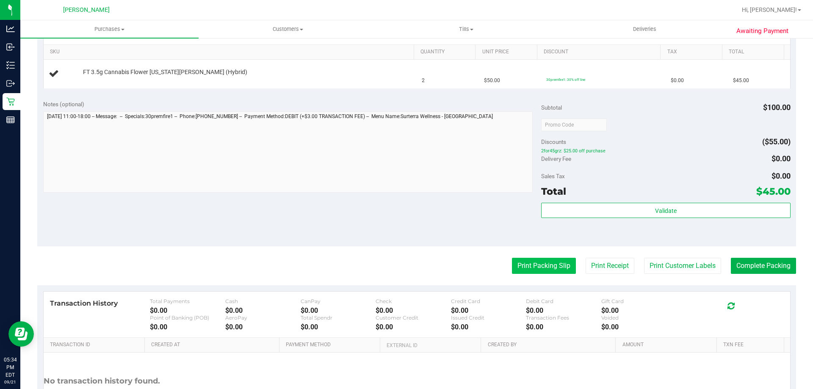
click at [529, 266] on button "Print Packing Slip" at bounding box center [544, 266] width 64 height 16
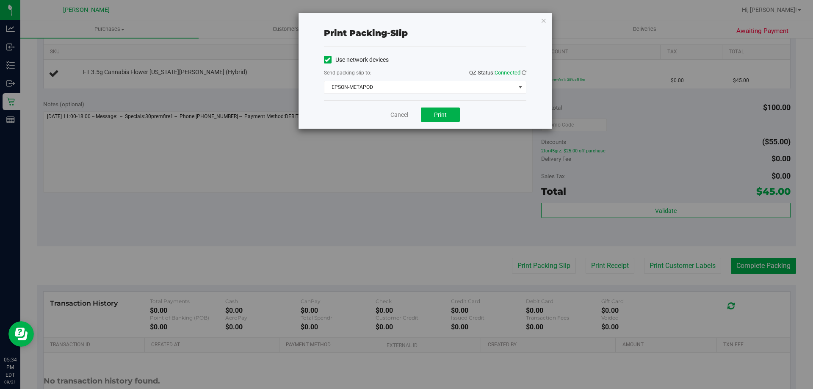
click at [444, 107] on div "Cancel Print" at bounding box center [425, 114] width 202 height 28
click at [443, 113] on span "Print" at bounding box center [440, 114] width 13 height 7
click at [401, 114] on link "Cancel" at bounding box center [400, 115] width 18 height 9
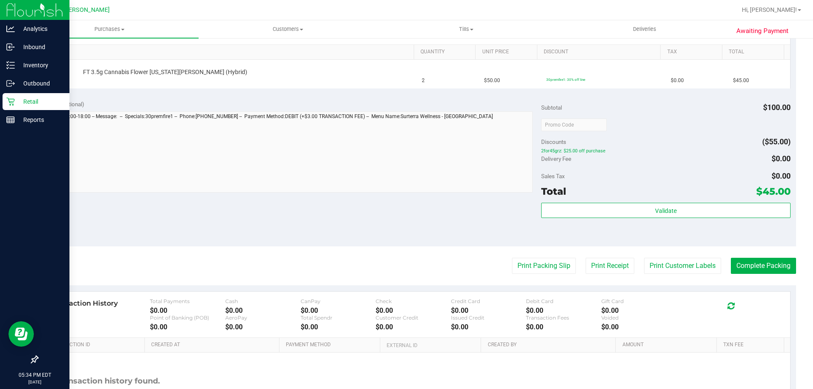
click at [25, 103] on p "Retail" at bounding box center [40, 102] width 51 height 10
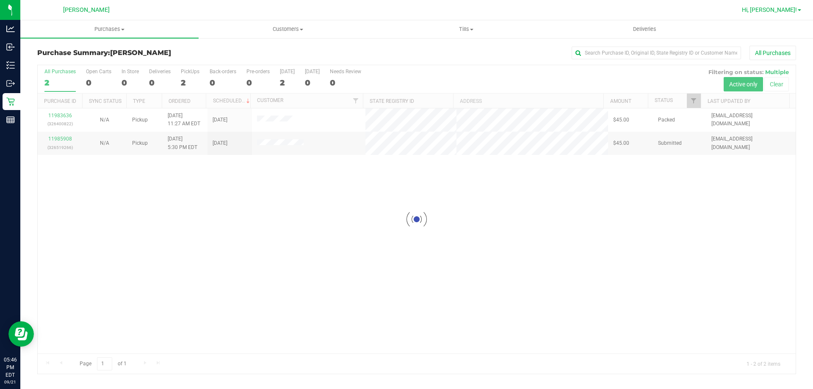
click at [785, 11] on span "Hi, [PERSON_NAME]!" at bounding box center [769, 9] width 55 height 7
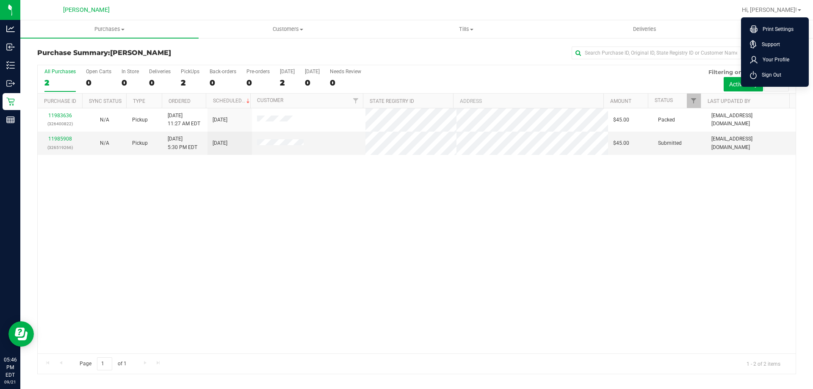
drag, startPoint x: 775, startPoint y: 81, endPoint x: 788, endPoint y: 36, distance: 47.2
click at [776, 78] on li "Sign Out" at bounding box center [775, 74] width 64 height 15
